Goal: Task Accomplishment & Management: Use online tool/utility

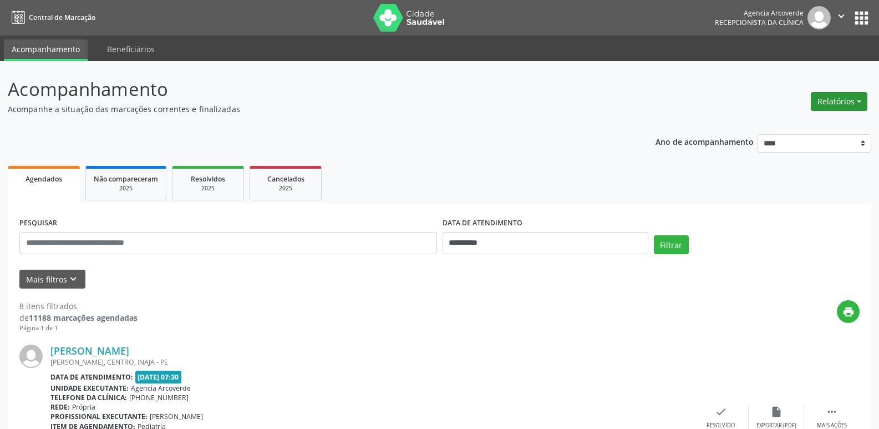
click at [833, 98] on button "Relatórios" at bounding box center [839, 101] width 57 height 19
click at [793, 119] on link "Agendamentos" at bounding box center [808, 126] width 119 height 16
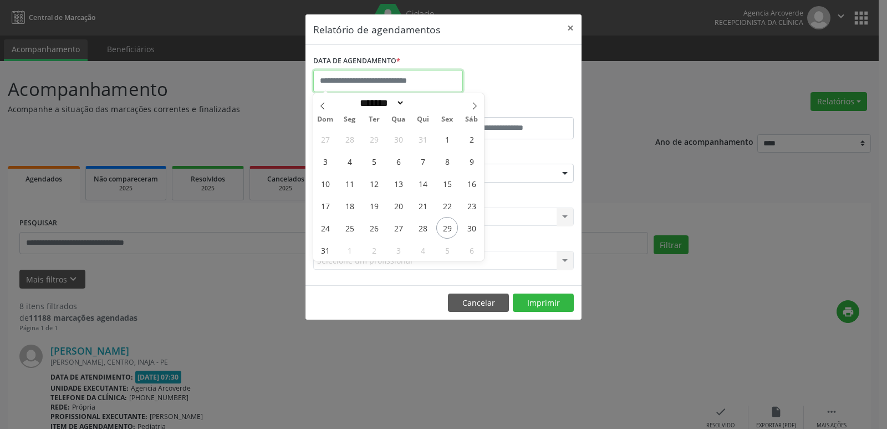
click at [415, 78] on input "text" at bounding box center [388, 81] width 150 height 22
click at [447, 227] on span "29" at bounding box center [447, 228] width 22 height 22
type input "**********"
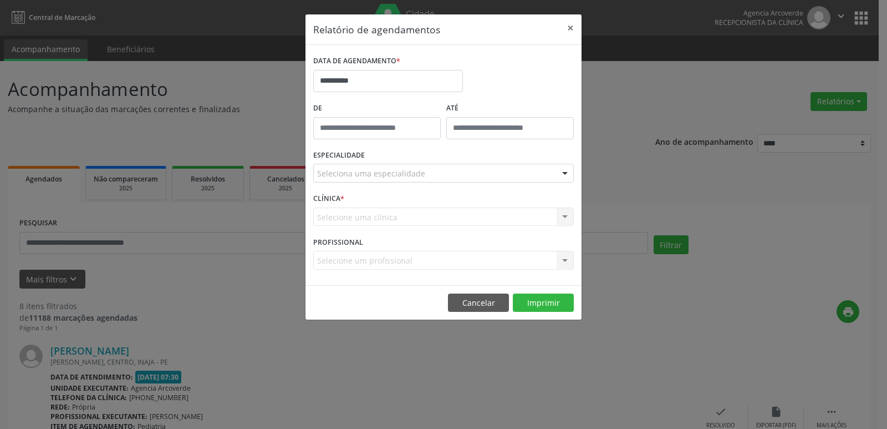
click at [466, 169] on div "Seleciona uma especialidade" at bounding box center [443, 173] width 261 height 19
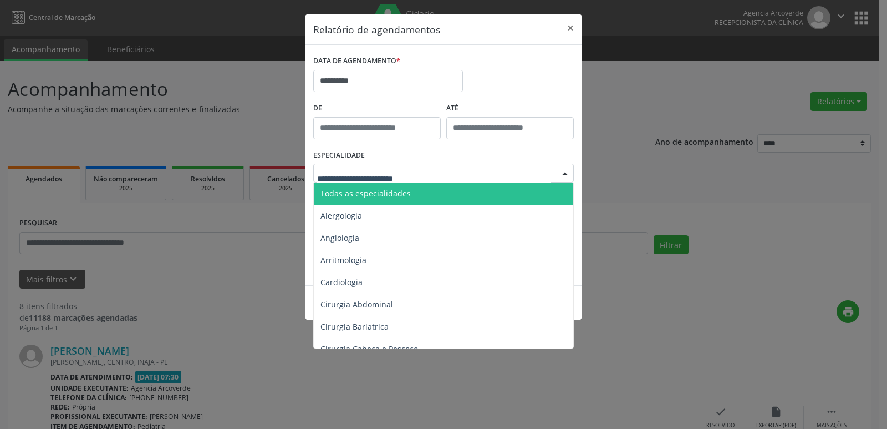
click at [461, 189] on span "Todas as especialidades" at bounding box center [444, 193] width 261 height 22
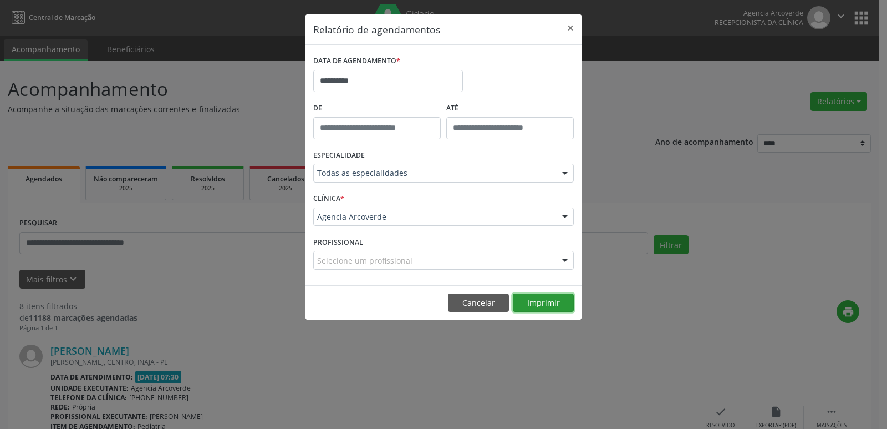
click at [523, 297] on button "Imprimir" at bounding box center [543, 302] width 61 height 19
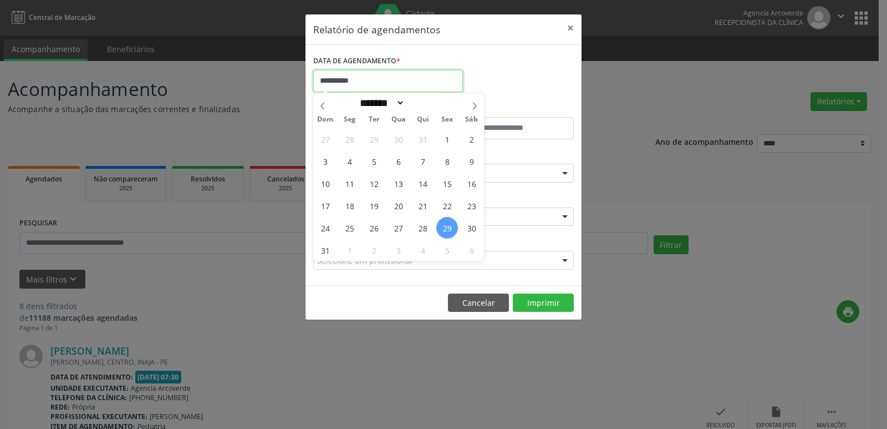
click at [409, 76] on input "**********" at bounding box center [388, 81] width 150 height 22
click at [350, 246] on span "1" at bounding box center [350, 250] width 22 height 22
type input "**********"
click at [353, 246] on span "1" at bounding box center [350, 250] width 22 height 22
click at [353, 246] on label "PROFISSIONAL" at bounding box center [338, 241] width 50 height 17
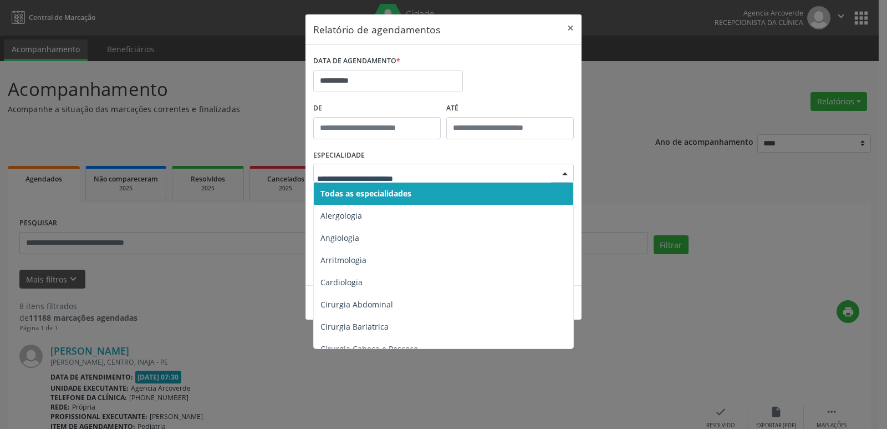
click at [440, 196] on span "Todas as especialidades" at bounding box center [444, 193] width 261 height 22
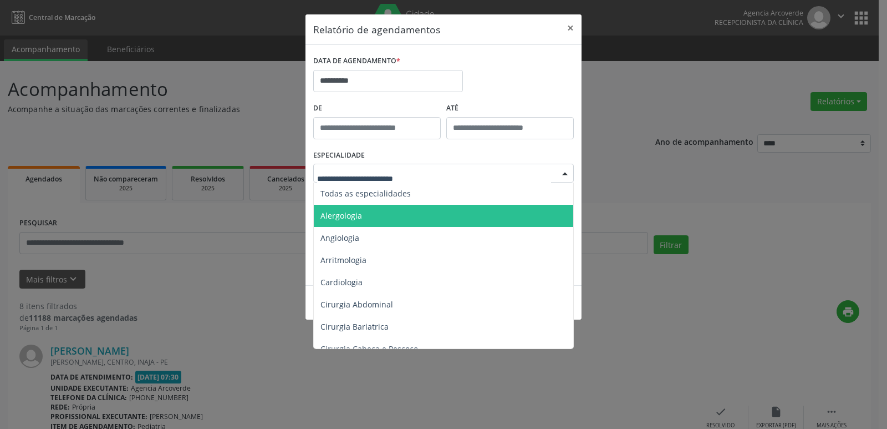
click at [521, 176] on div at bounding box center [443, 173] width 261 height 19
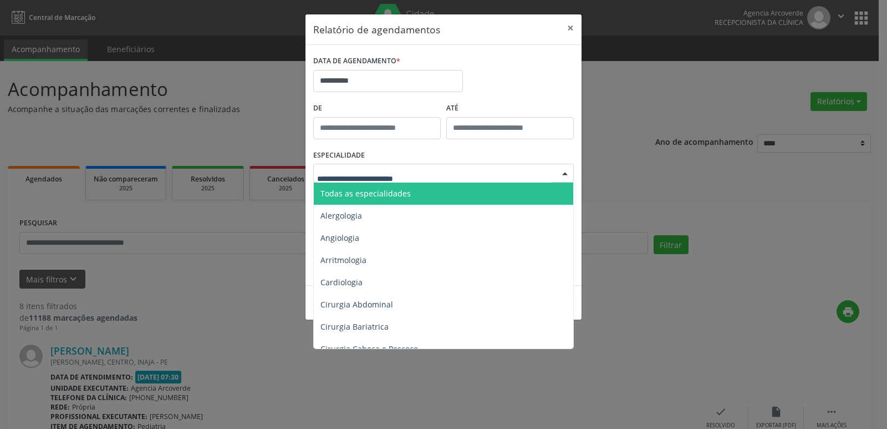
click at [451, 182] on span "Todas as especialidades" at bounding box center [444, 193] width 261 height 22
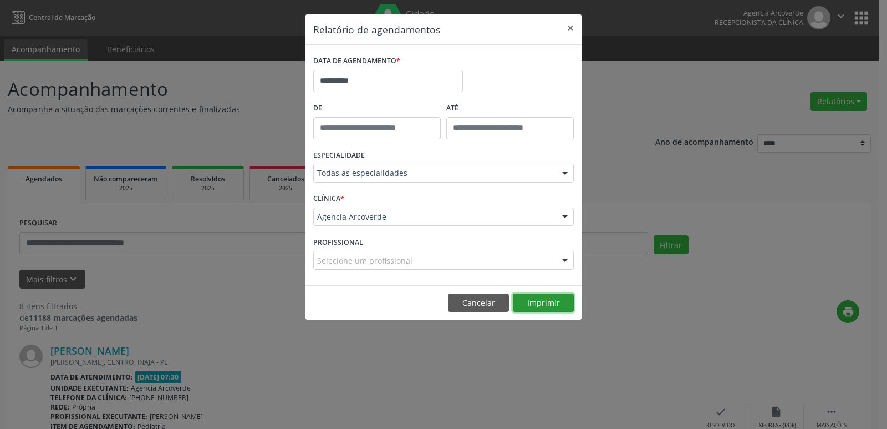
click at [535, 300] on button "Imprimir" at bounding box center [543, 302] width 61 height 19
